Goal: Task Accomplishment & Management: Complete application form

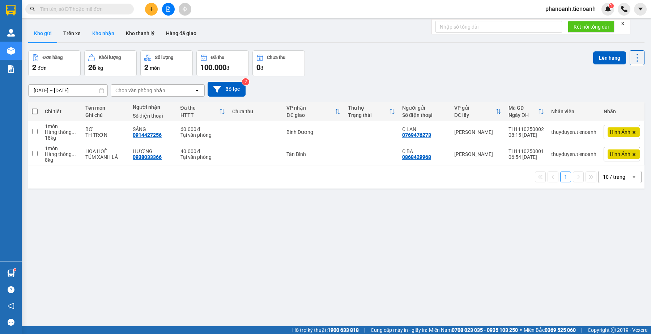
click at [108, 34] on button "Kho nhận" at bounding box center [103, 33] width 34 height 17
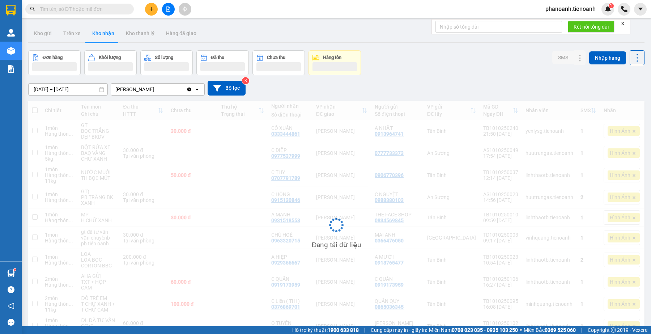
click at [65, 10] on input "text" at bounding box center [82, 9] width 85 height 8
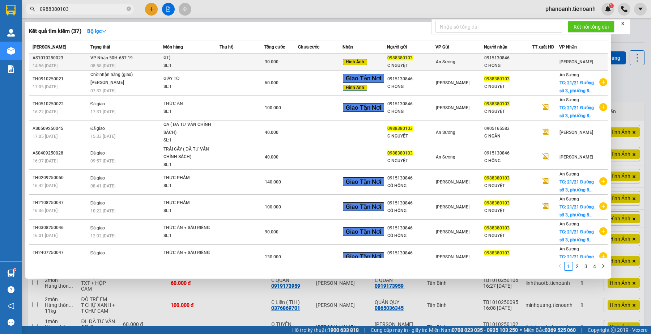
type input "0988380103"
click at [498, 63] on div "C HỒNG" at bounding box center [508, 66] width 48 height 8
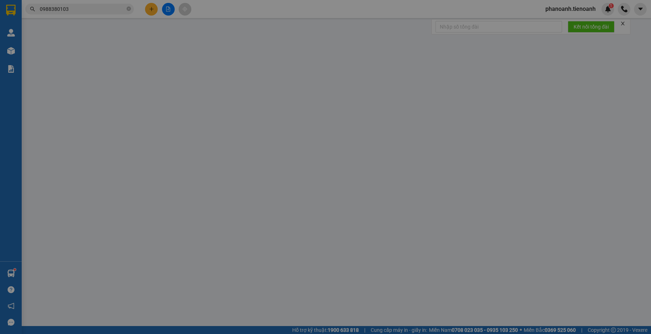
type input "0915130846"
type input "C HỒNG"
type input "0988380103"
type input "C NGUYỆT"
type input "0"
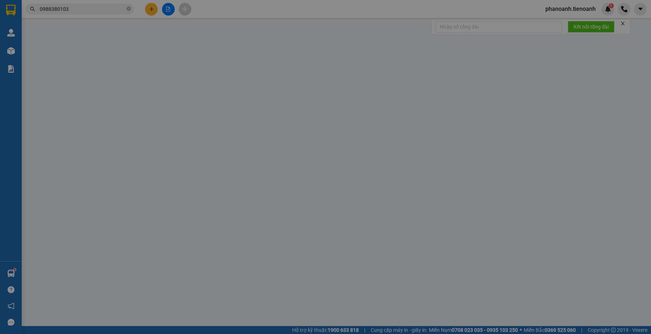
type input "30.000"
type input "( [PERSON_NAME]"
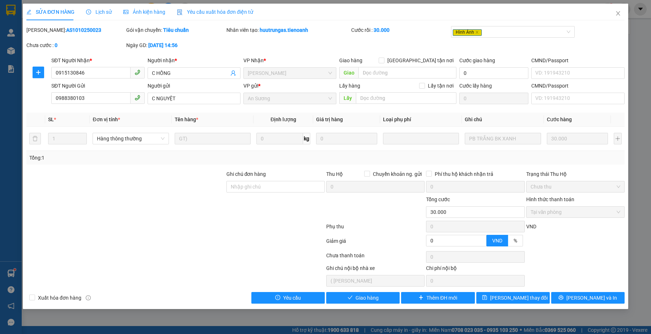
click at [155, 217] on div at bounding box center [126, 207] width 200 height 25
click at [278, 223] on div at bounding box center [176, 228] width 300 height 14
click at [339, 301] on button "Giao hàng" at bounding box center [362, 298] width 73 height 12
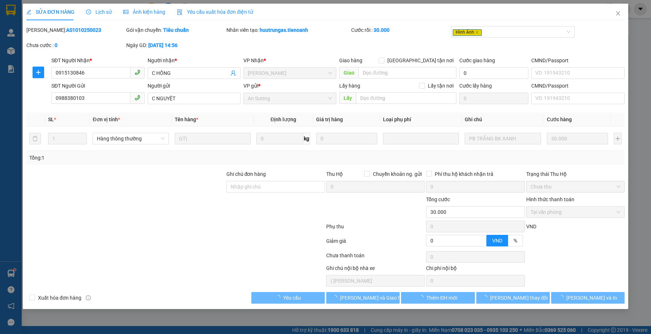
click at [257, 264] on div "Total Paid Fee 30.000 Total UnPaid Fee 0 Cash Collection Total Fee Mã ĐH: AS101…" at bounding box center [325, 164] width 598 height 277
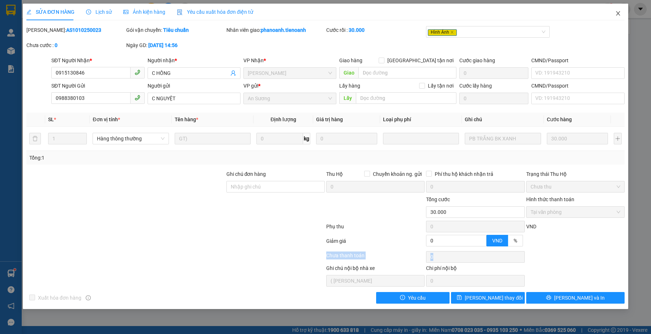
click at [619, 10] on icon "close" at bounding box center [618, 13] width 6 height 6
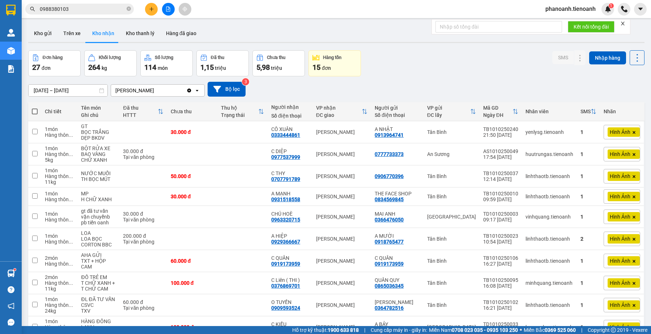
click at [101, 8] on input "0988380103" at bounding box center [82, 9] width 85 height 8
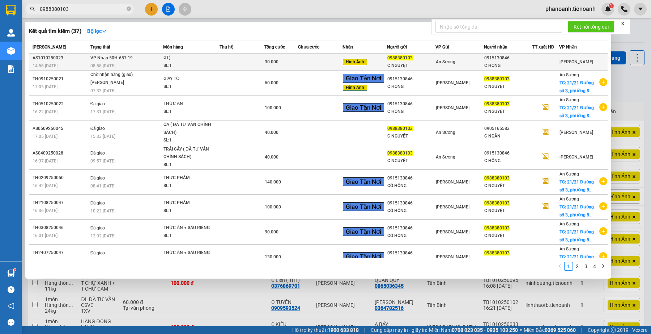
click at [484, 68] on div "C HỒNG" at bounding box center [508, 66] width 48 height 8
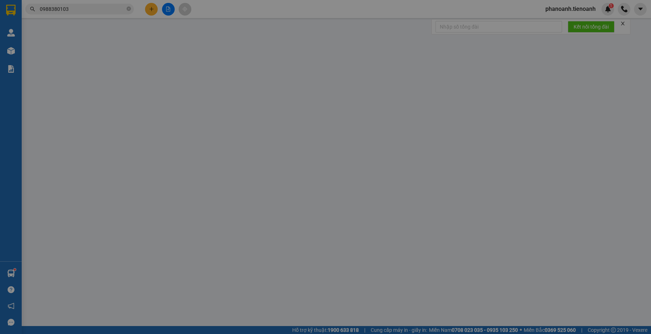
type input "0915130846"
type input "C HỒNG"
type input "0988380103"
type input "C NGUYỆT"
type input "0"
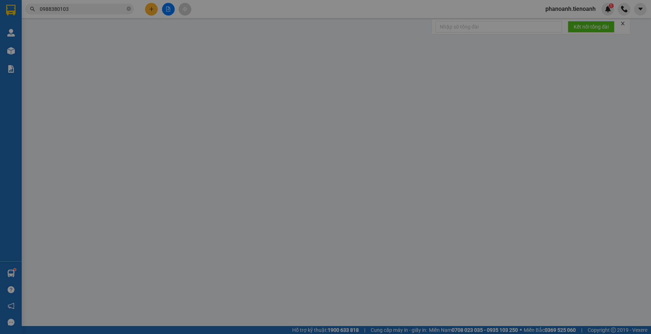
type input "30.000"
type input "( [PERSON_NAME]"
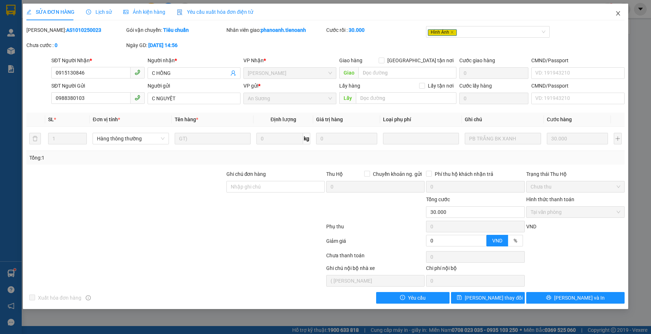
click at [619, 13] on icon "close" at bounding box center [618, 13] width 6 height 6
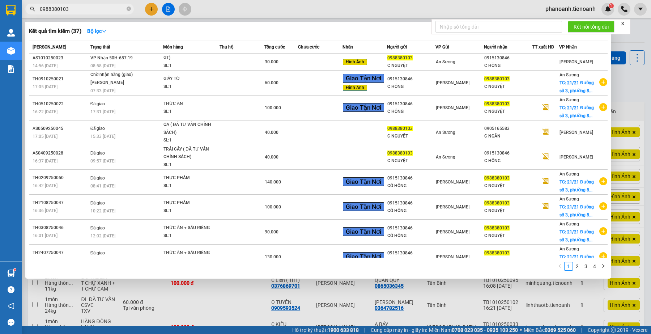
click at [89, 6] on input "0988380103" at bounding box center [82, 9] width 85 height 8
paste input "38590926"
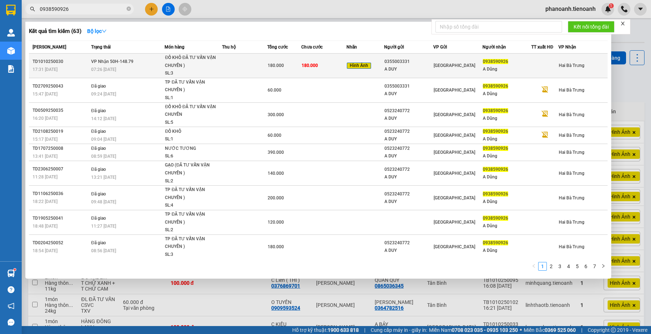
type input "0938590926"
click at [524, 69] on div "A Dũng" at bounding box center [507, 69] width 48 height 8
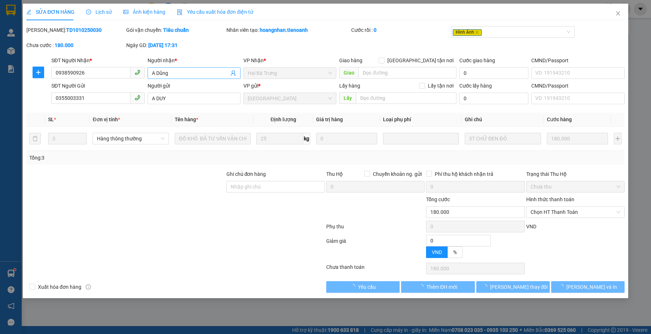
type input "0938590926"
type input "A Dũng"
type input "0355003331"
type input "A DUY"
type input "0"
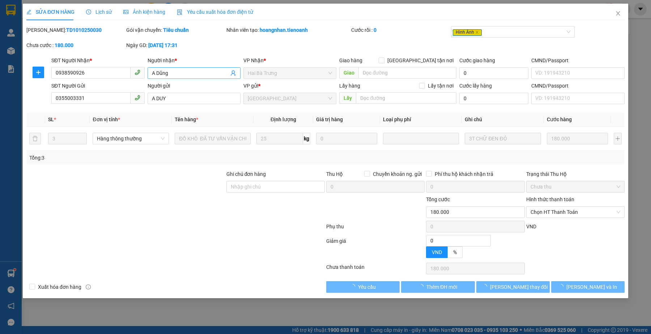
type input "180.000"
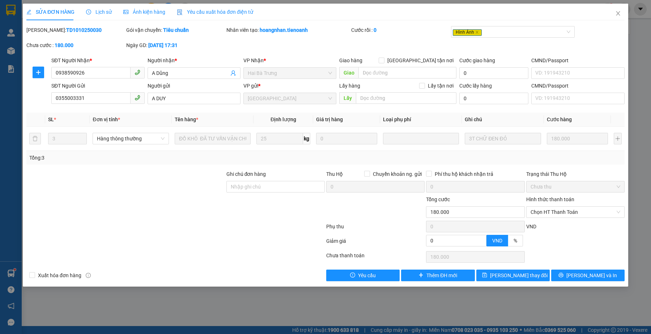
click at [101, 12] on span "Lịch sử" at bounding box center [99, 12] width 26 height 6
